Goal: Information Seeking & Learning: Learn about a topic

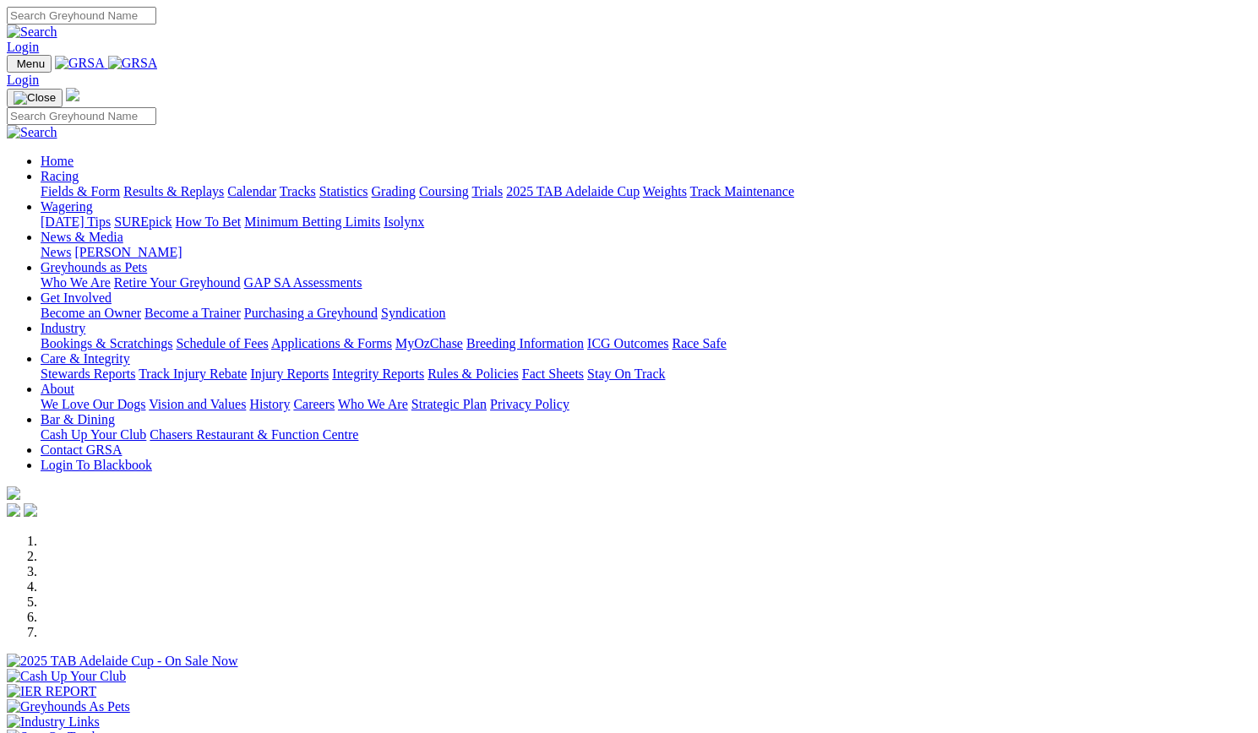
scroll to position [621, 0]
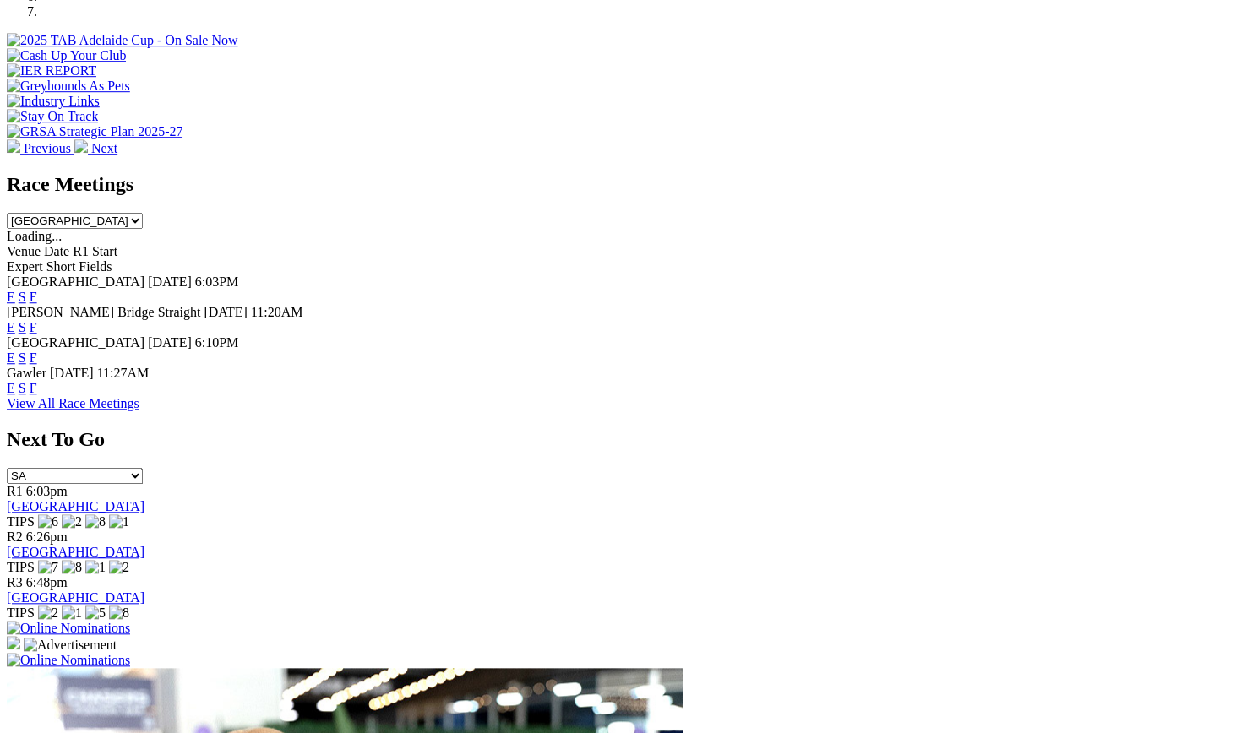
click at [861, 274] on div "Angle Park Today 6:03PM E S F" at bounding box center [629, 289] width 1244 height 30
click at [37, 290] on link "F" at bounding box center [34, 297] width 8 height 14
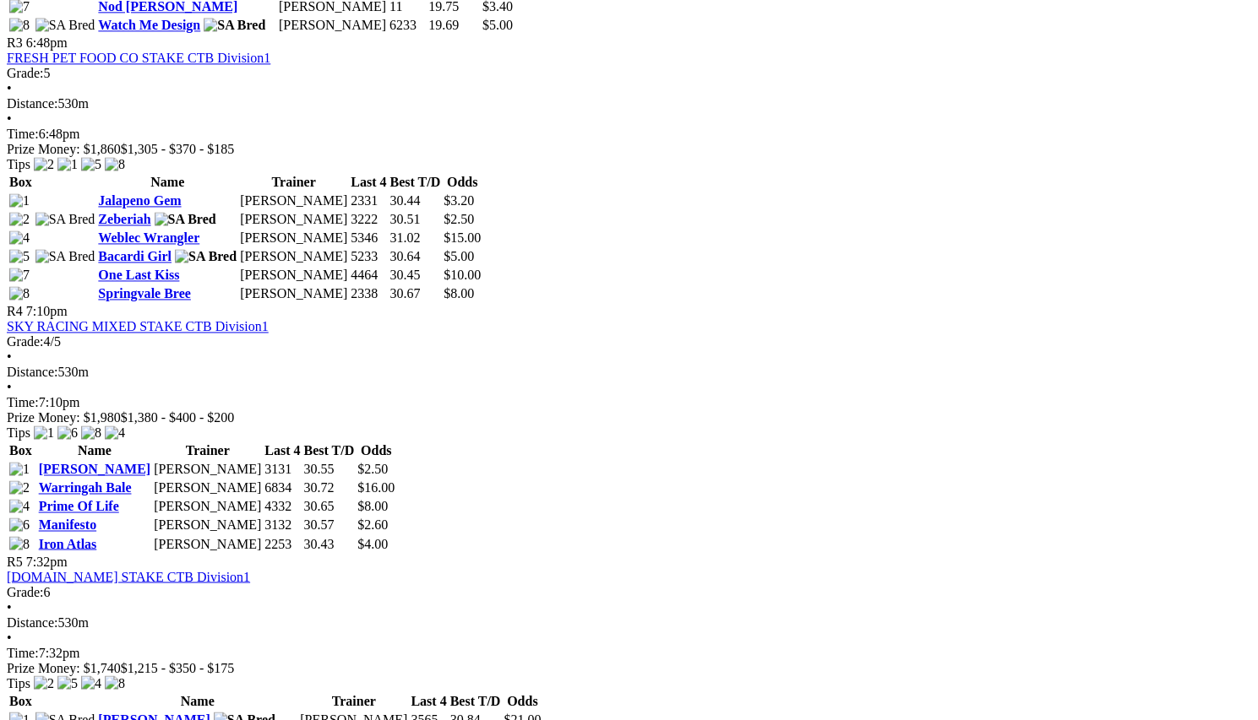
scroll to position [1418, 29]
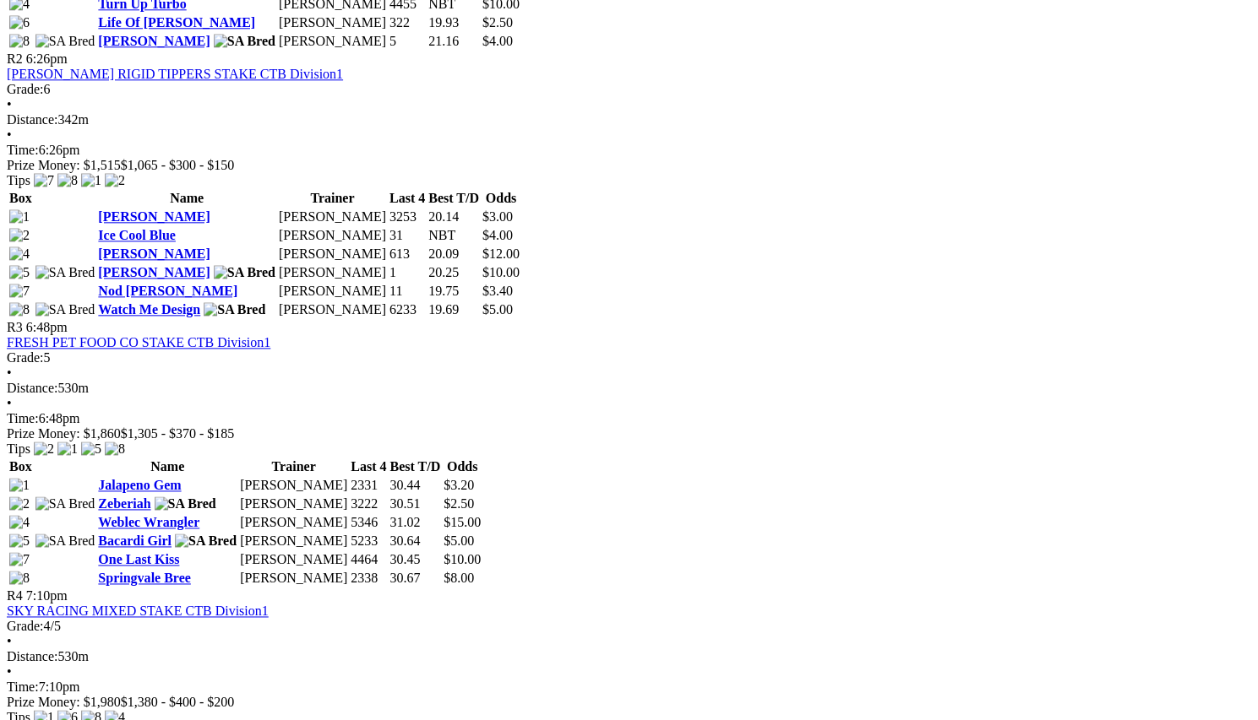
scroll to position [1063, 14]
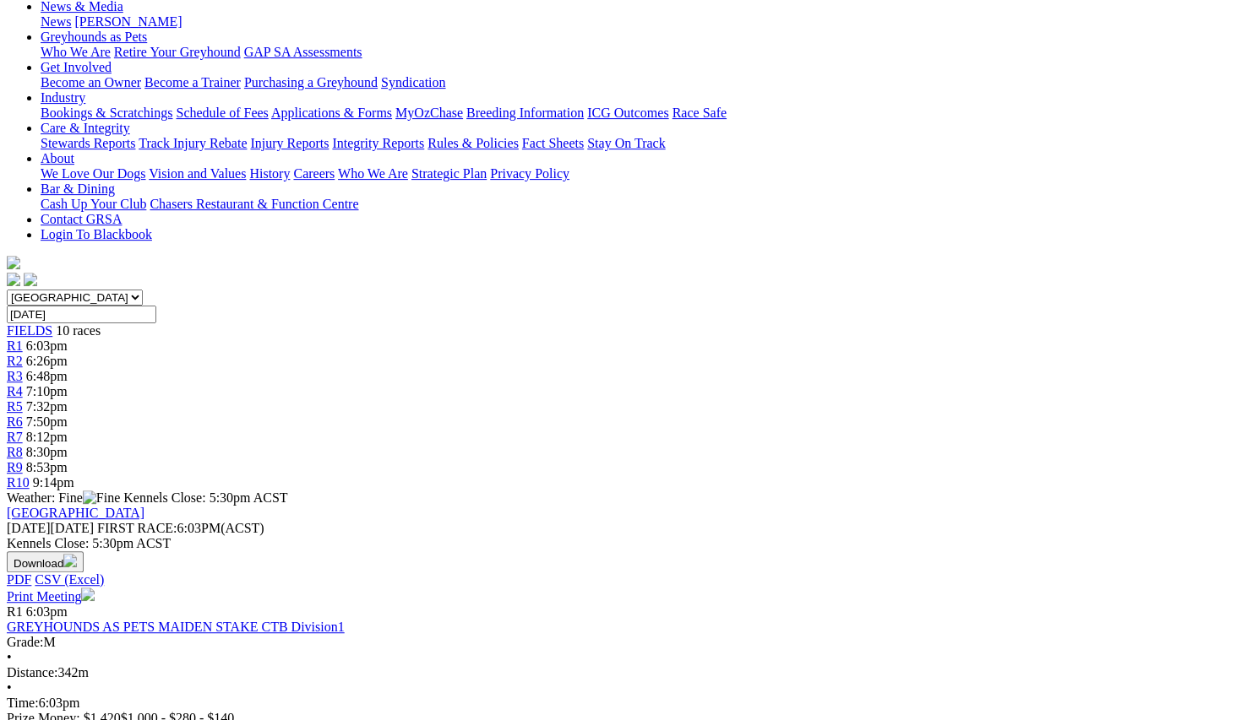
scroll to position [260, 61]
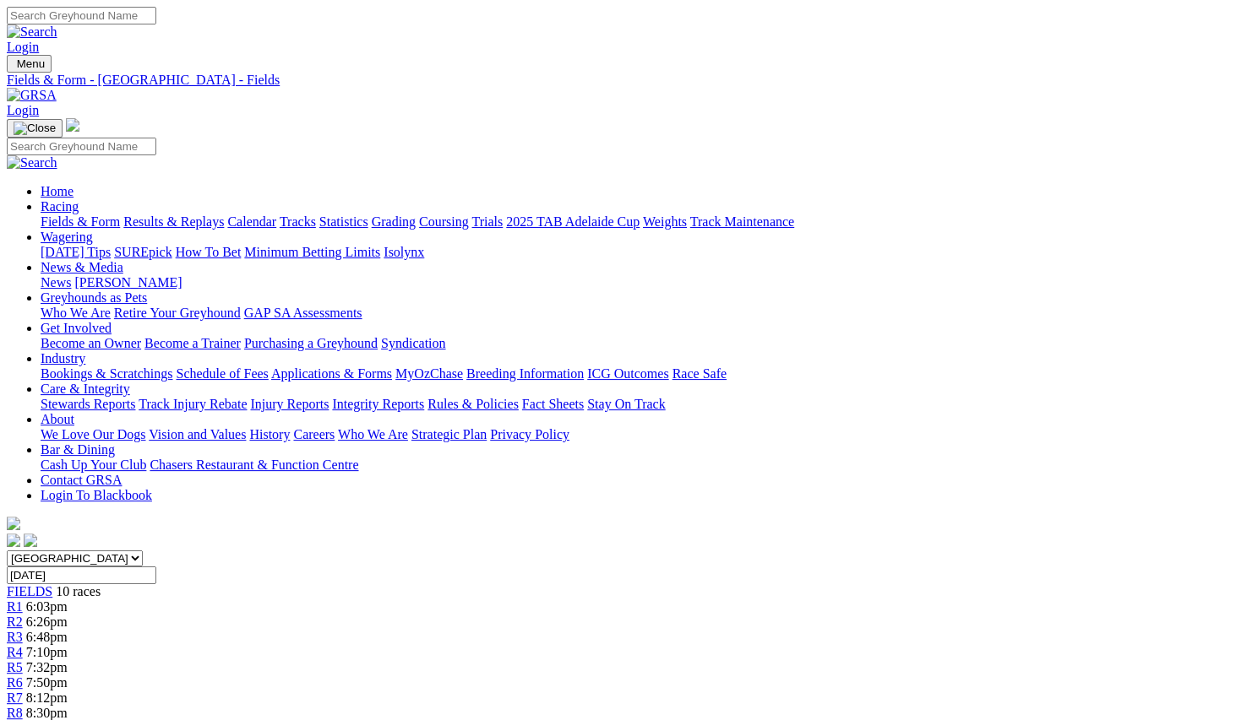
click at [193, 215] on link "Results & Replays" at bounding box center [173, 222] width 101 height 14
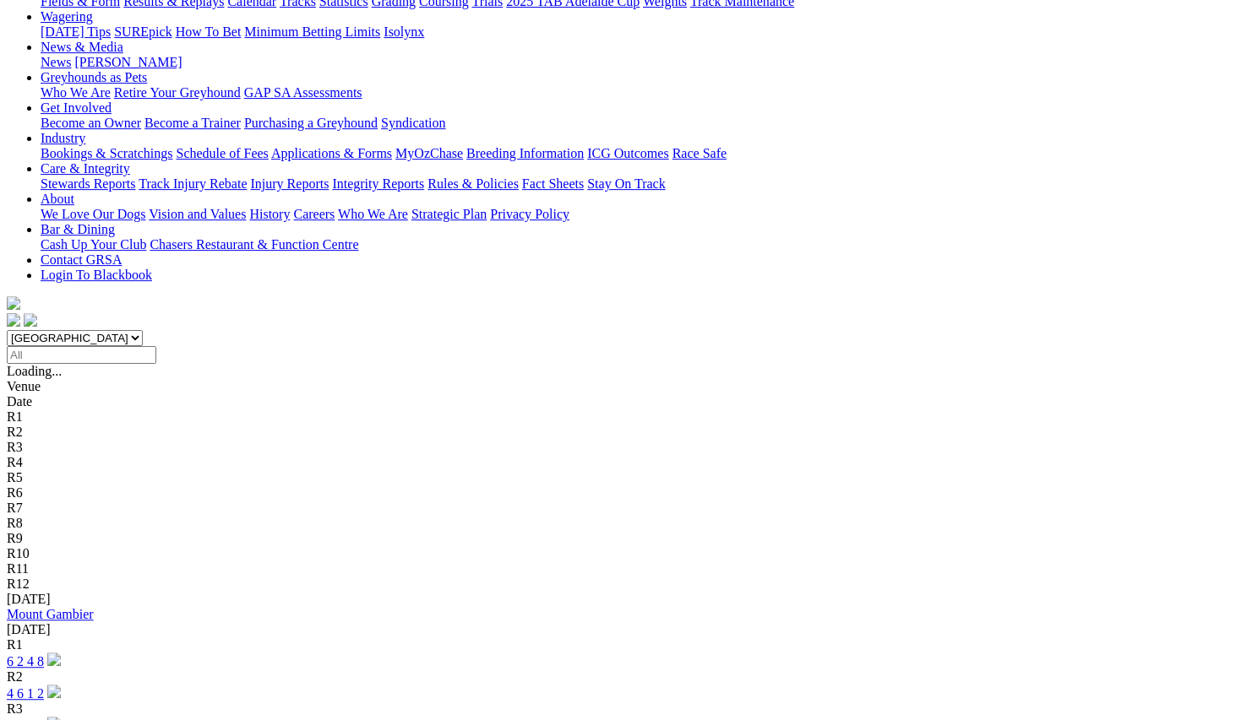
scroll to position [220, 0]
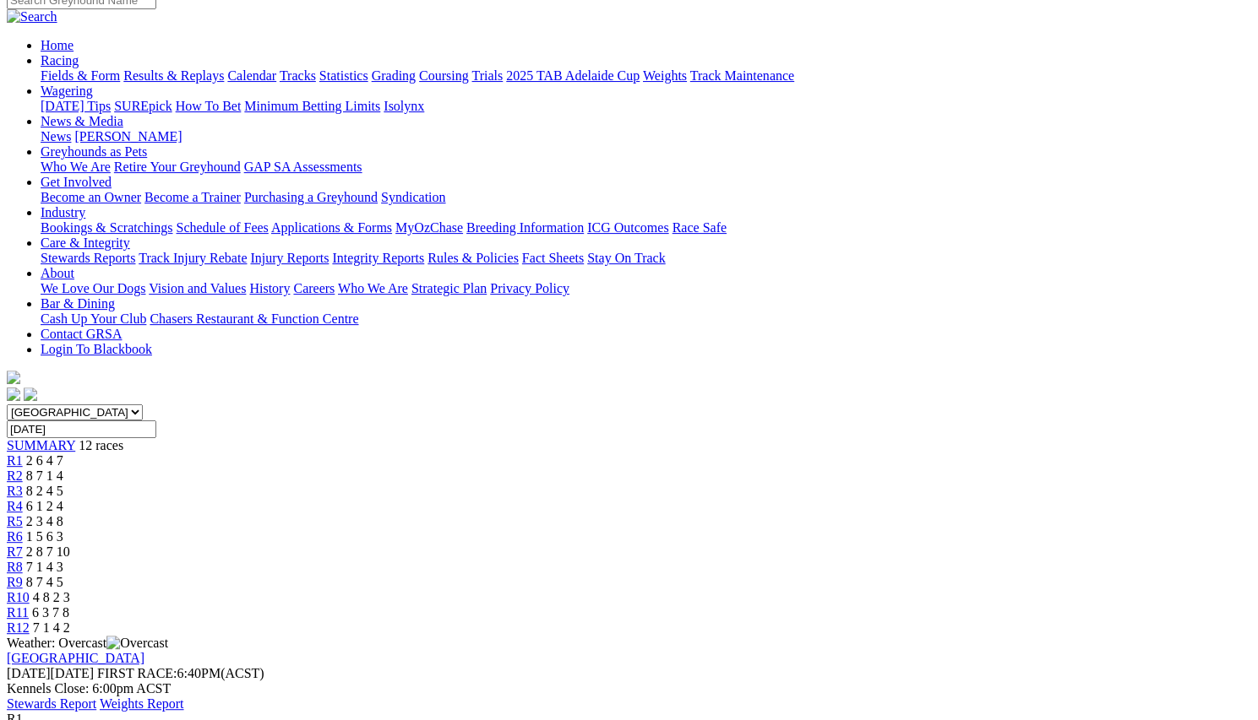
scroll to position [0, 1]
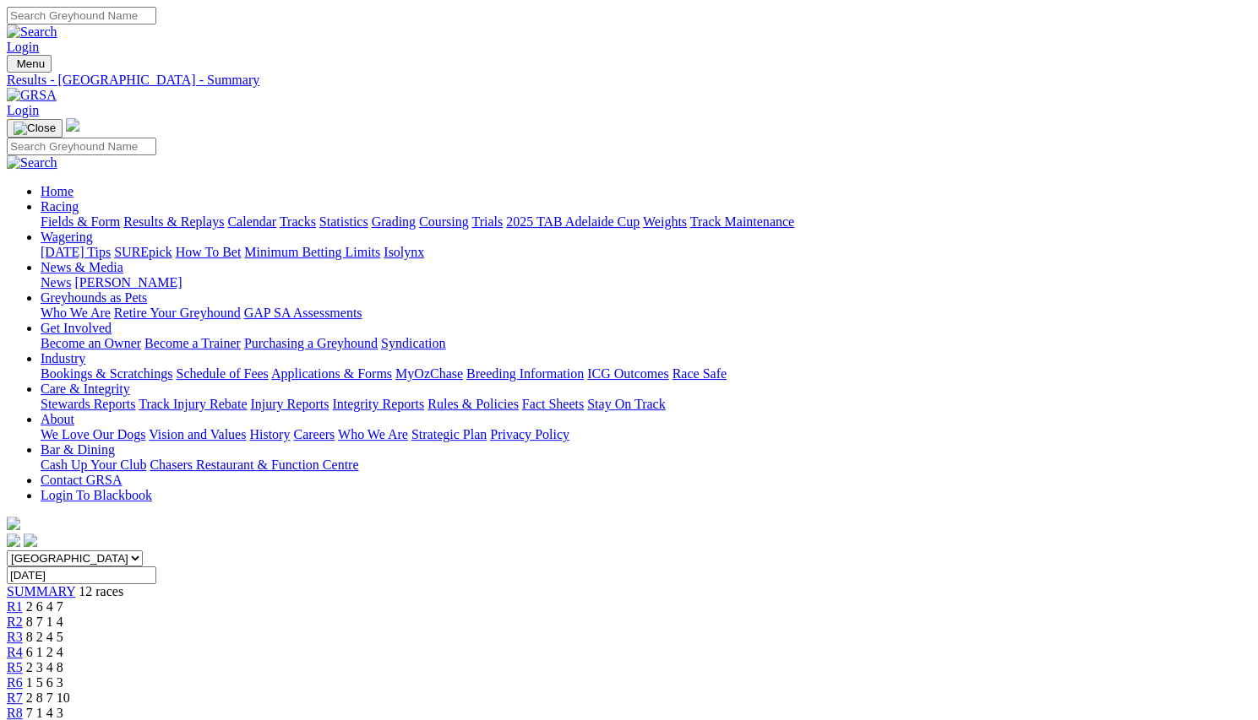
click at [57, 88] on img at bounding box center [32, 95] width 50 height 15
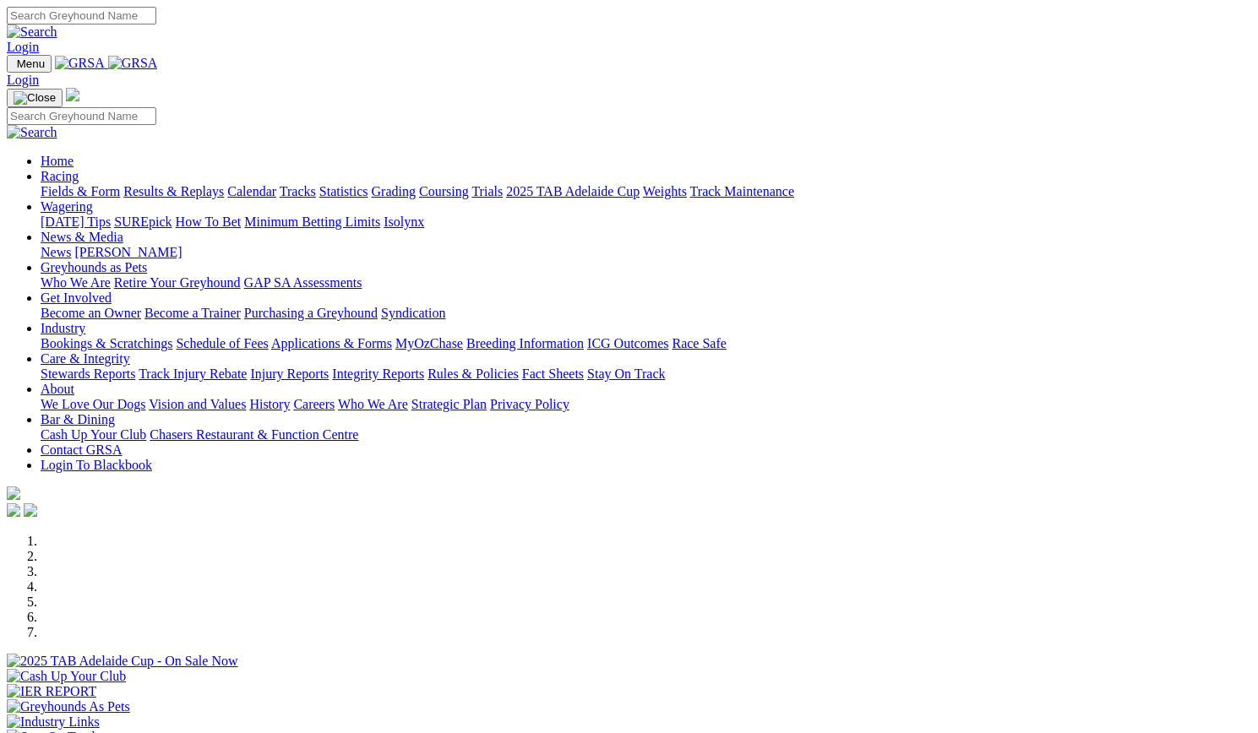
scroll to position [517, 0]
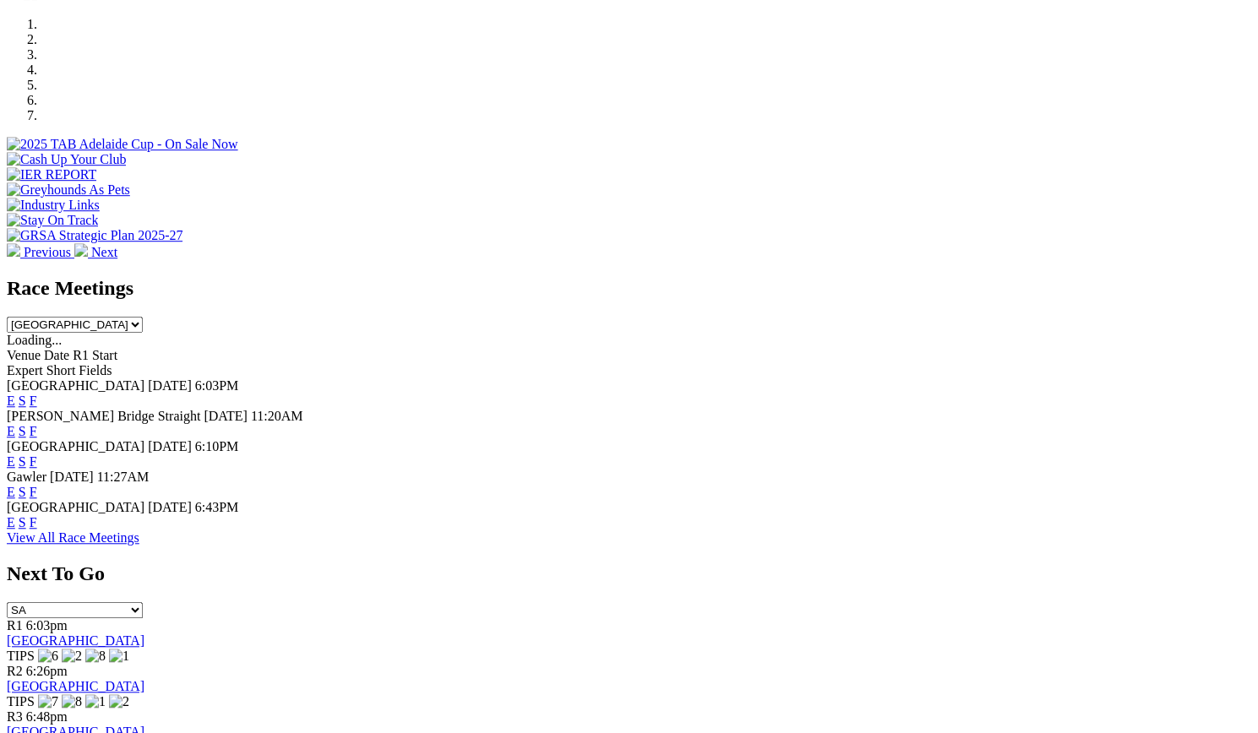
click at [37, 515] on link "F" at bounding box center [34, 522] width 8 height 14
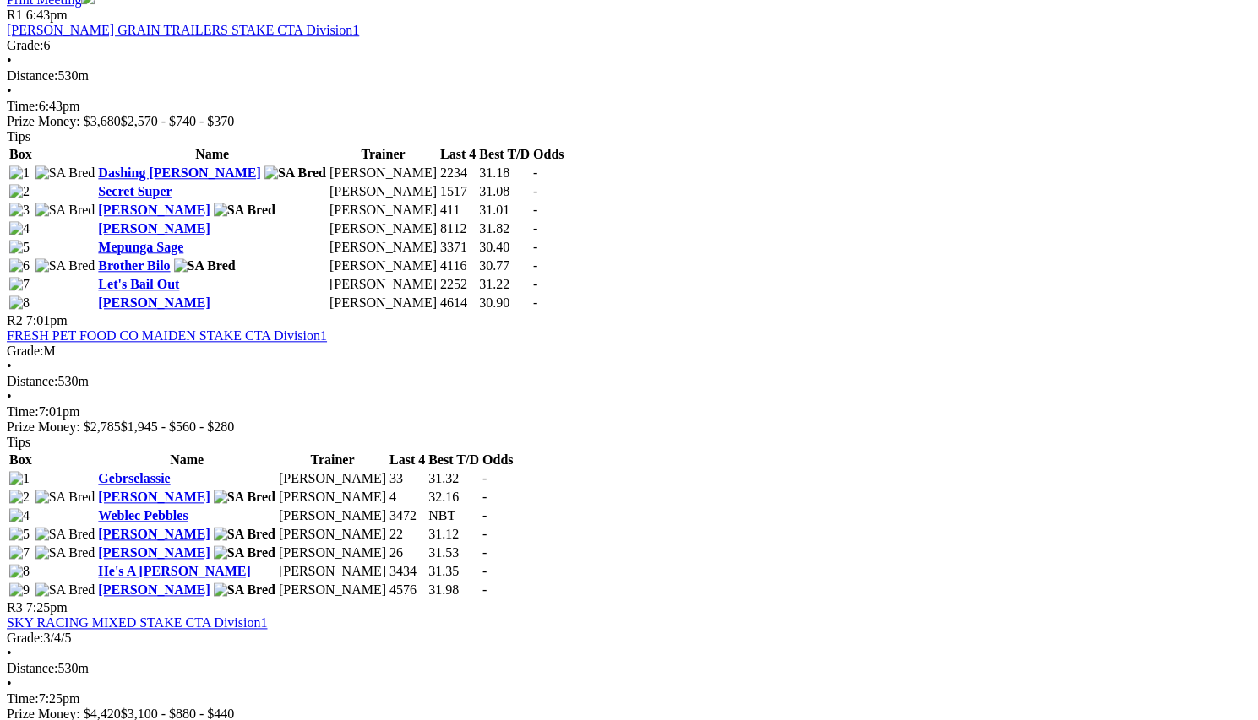
scroll to position [887, 44]
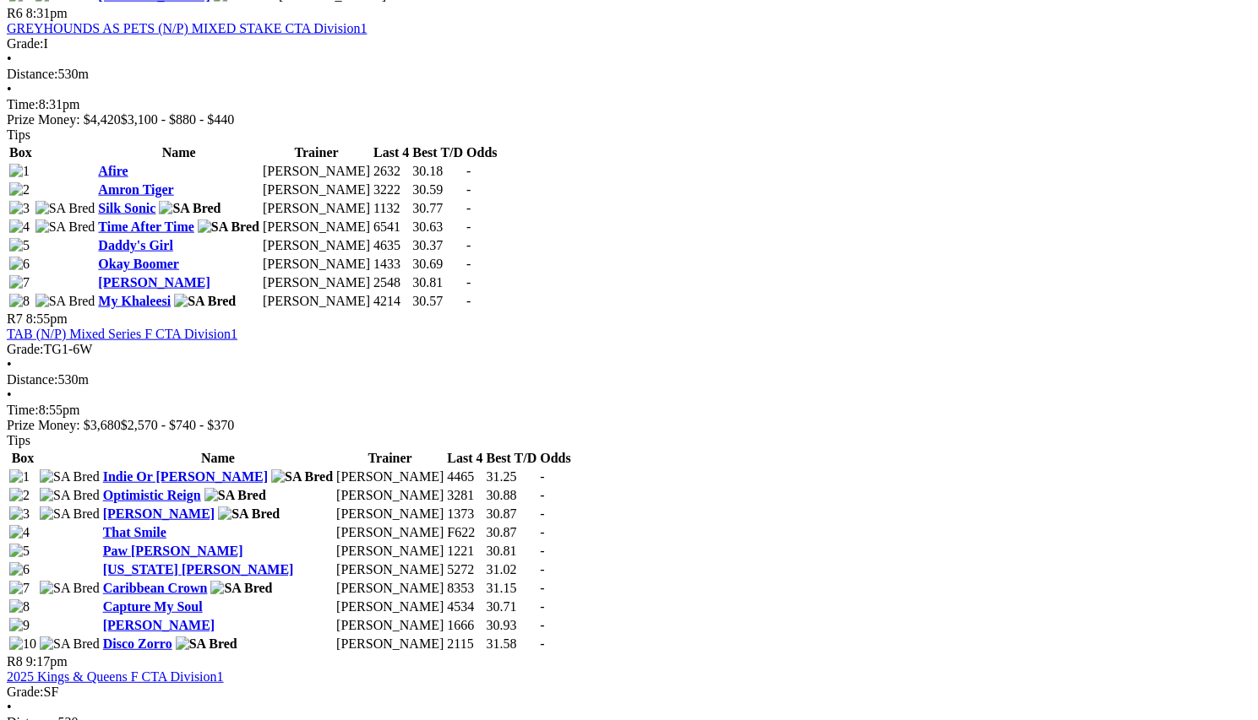
scroll to position [2288, 37]
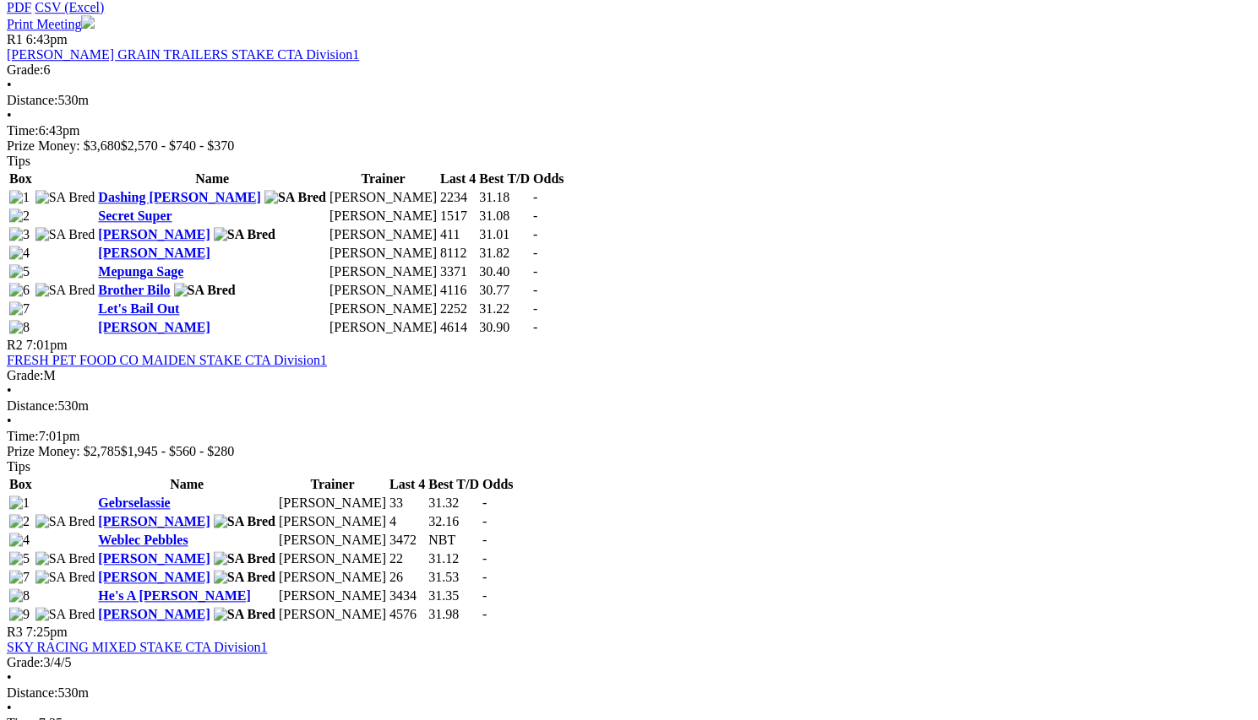
scroll to position [865, 5]
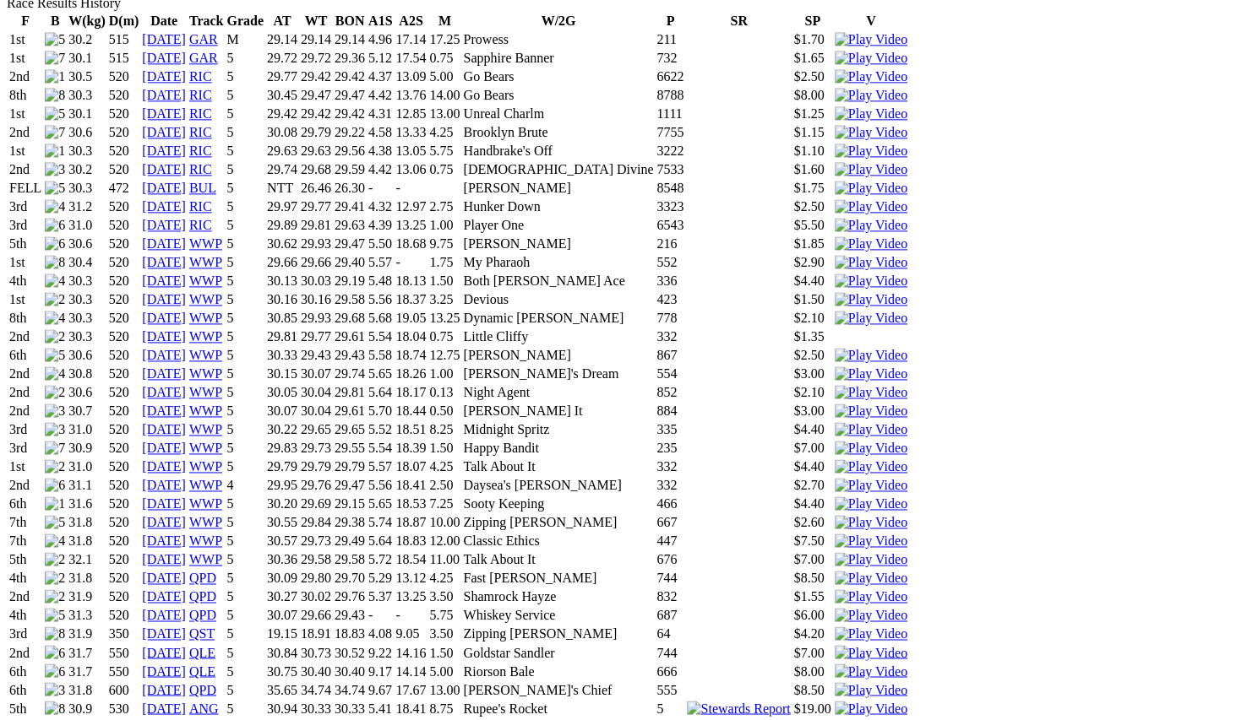
scroll to position [1238, 0]
